Goal: Task Accomplishment & Management: Use online tool/utility

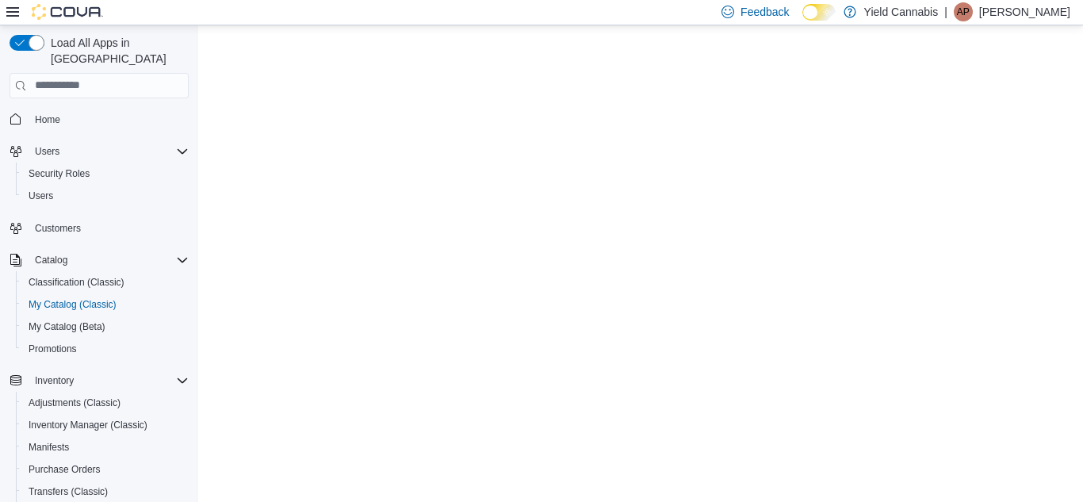
select select "**********"
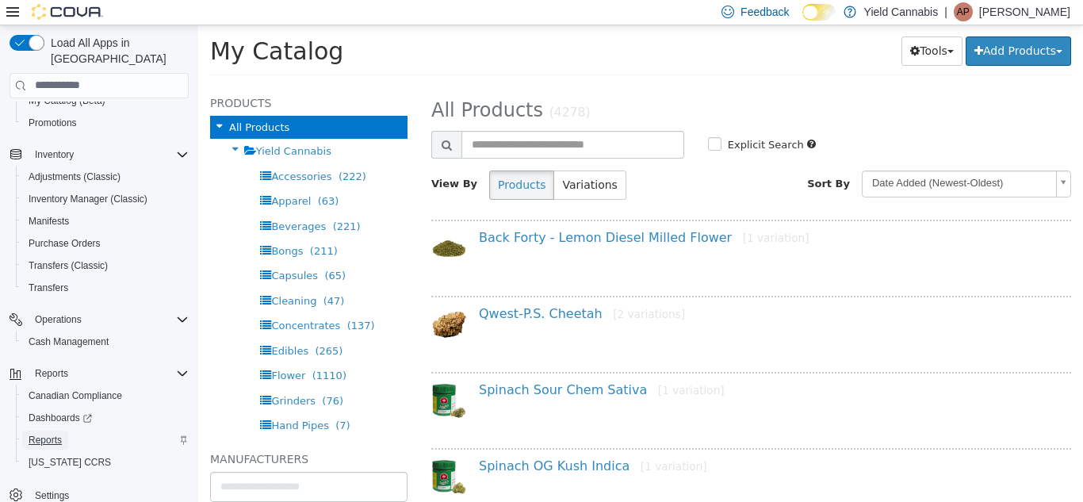
click at [62, 430] on link "Reports" at bounding box center [45, 439] width 46 height 19
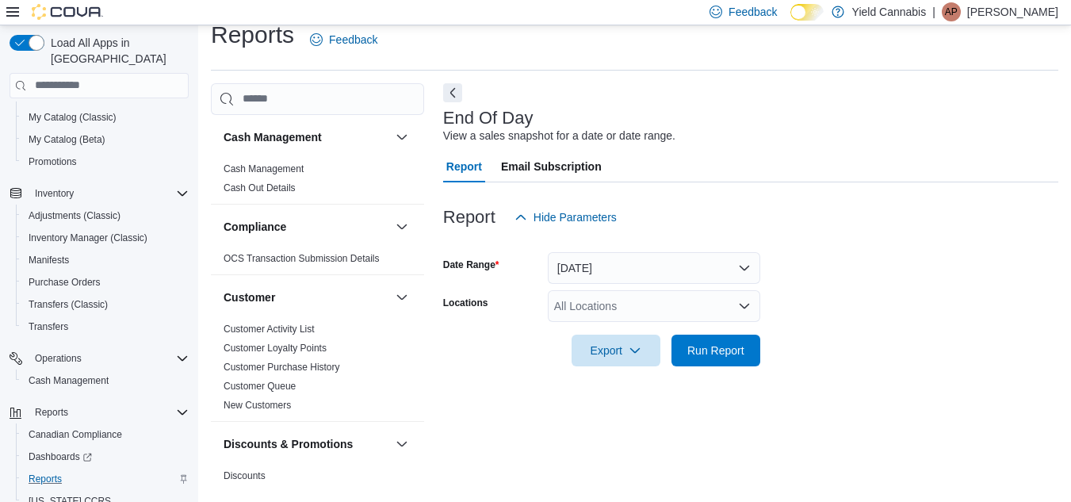
scroll to position [21, 0]
click at [725, 345] on span "Run Report" at bounding box center [715, 348] width 57 height 16
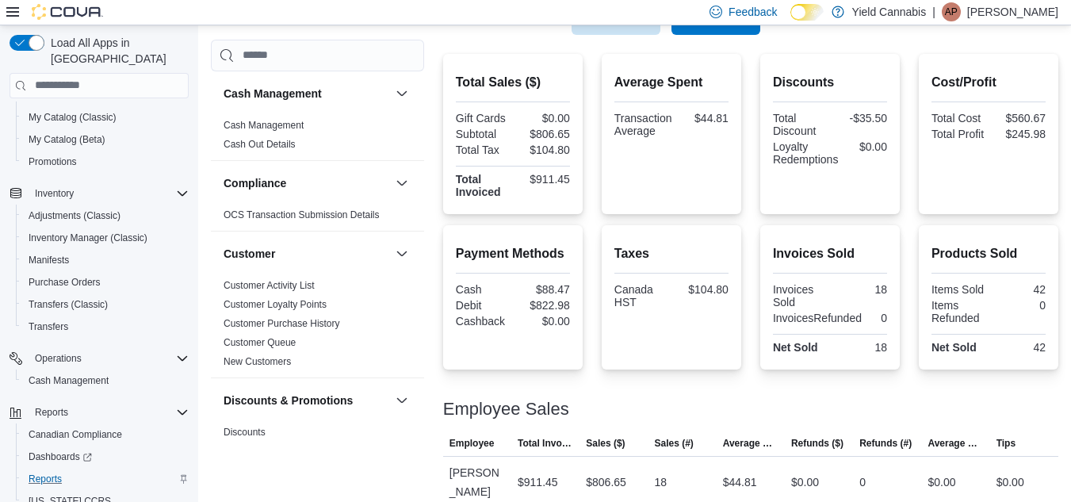
scroll to position [33, 0]
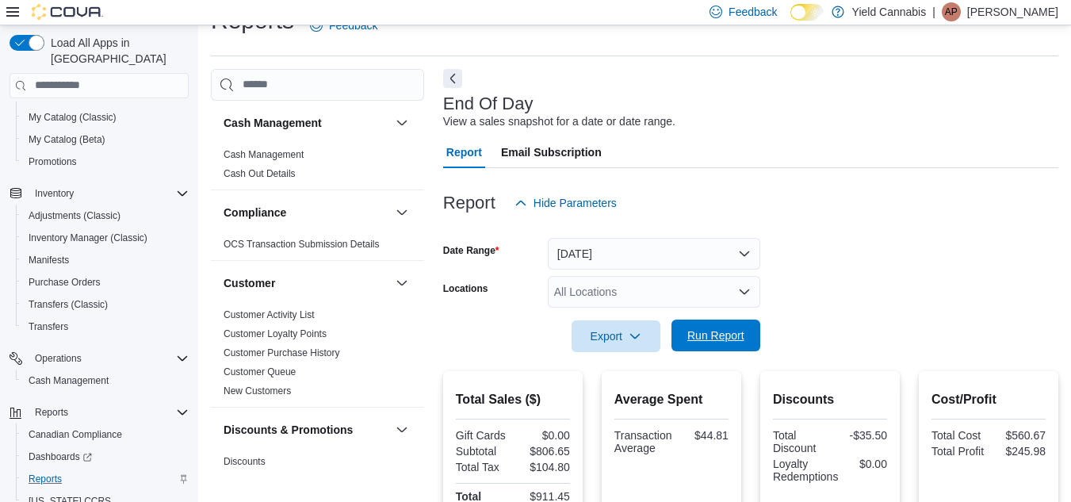
click at [721, 340] on span "Run Report" at bounding box center [715, 335] width 57 height 16
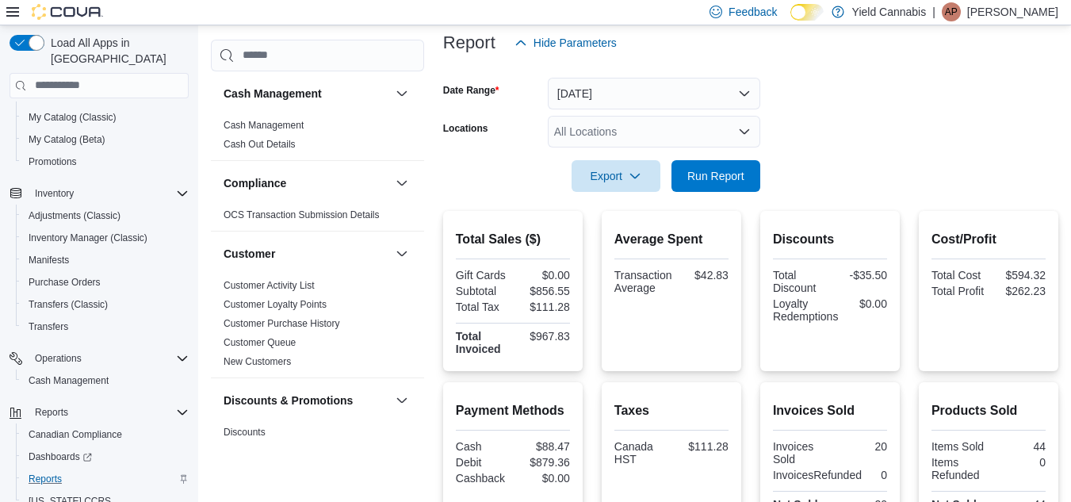
scroll to position [192, 0]
click at [728, 180] on span "Run Report" at bounding box center [715, 177] width 57 height 16
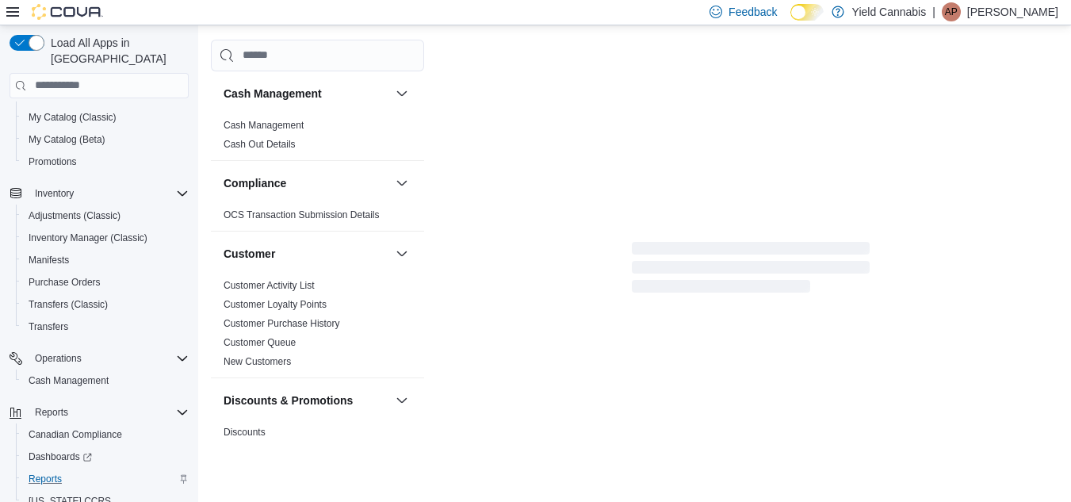
scroll to position [350, 0]
